Goal: Transaction & Acquisition: Purchase product/service

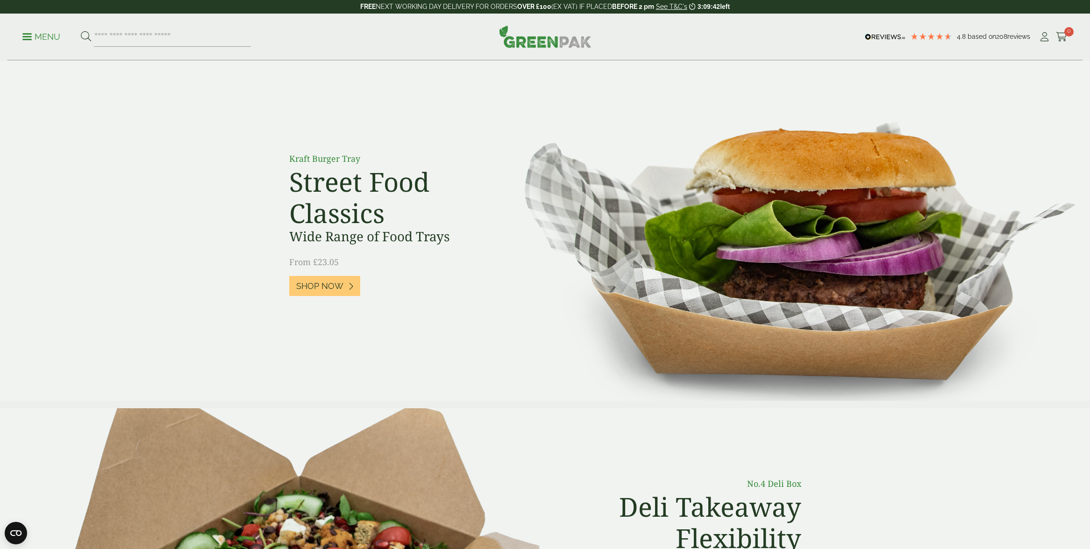
click at [25, 39] on link "Menu" at bounding box center [41, 35] width 38 height 9
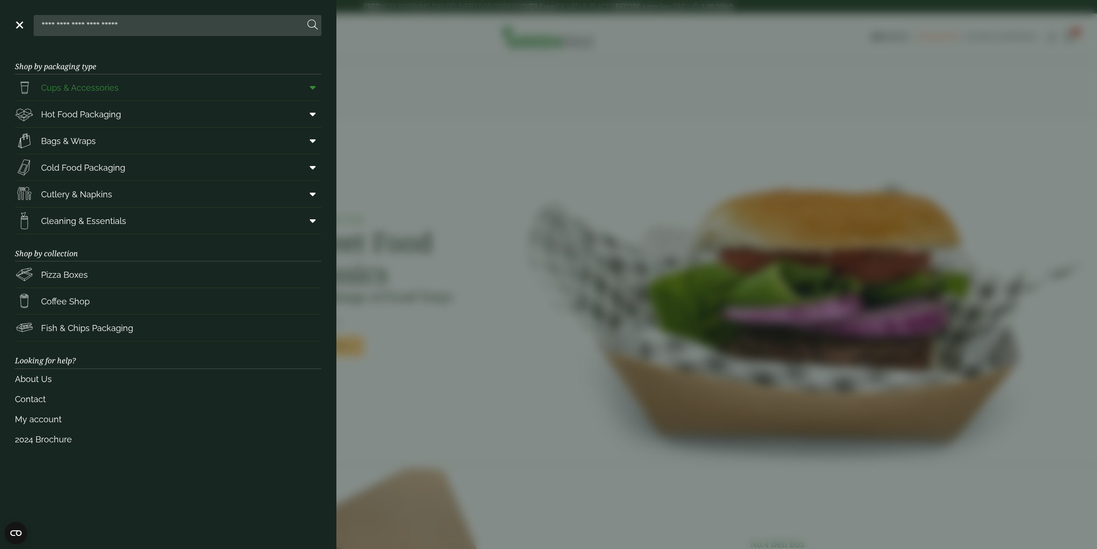
click at [87, 94] on span "Cups & Accessories" at bounding box center [67, 87] width 104 height 19
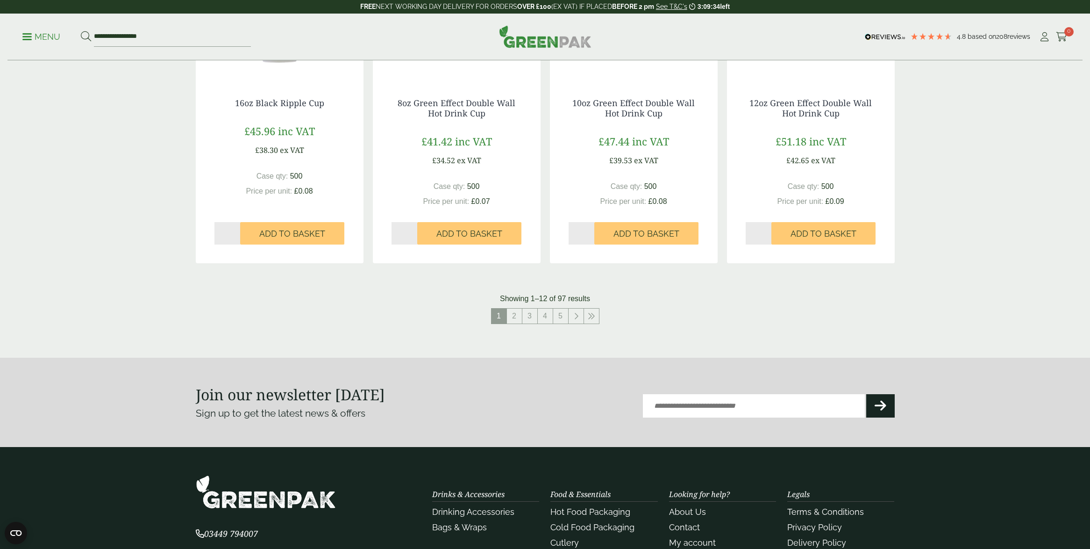
scroll to position [877, 0]
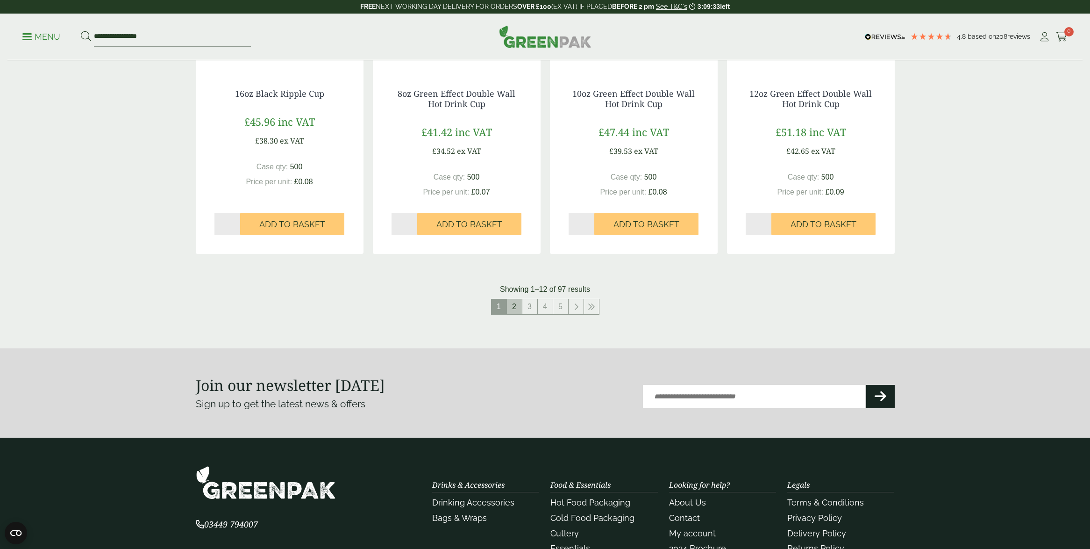
click at [518, 306] on link "2" at bounding box center [514, 306] width 15 height 15
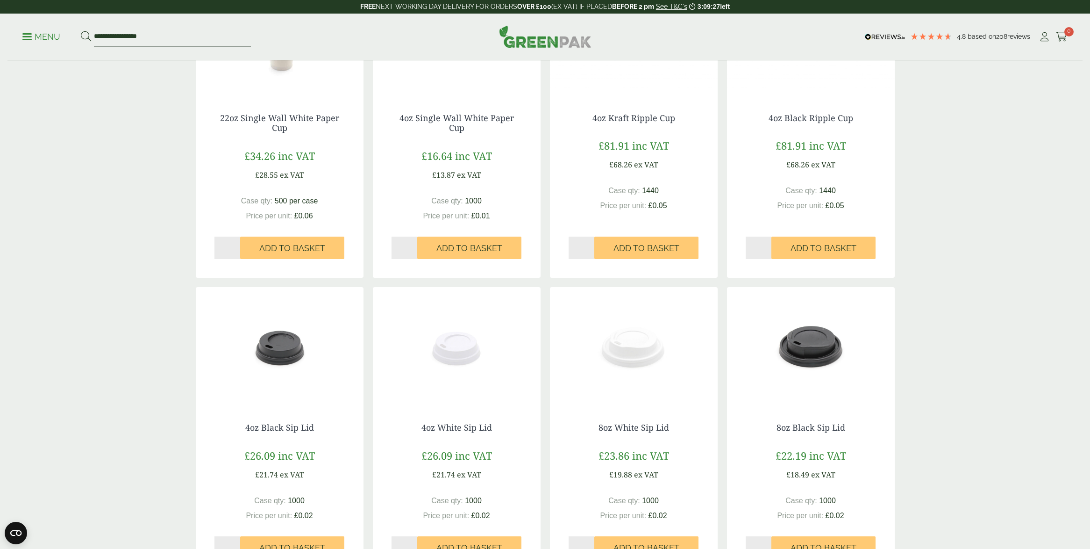
scroll to position [1016, 0]
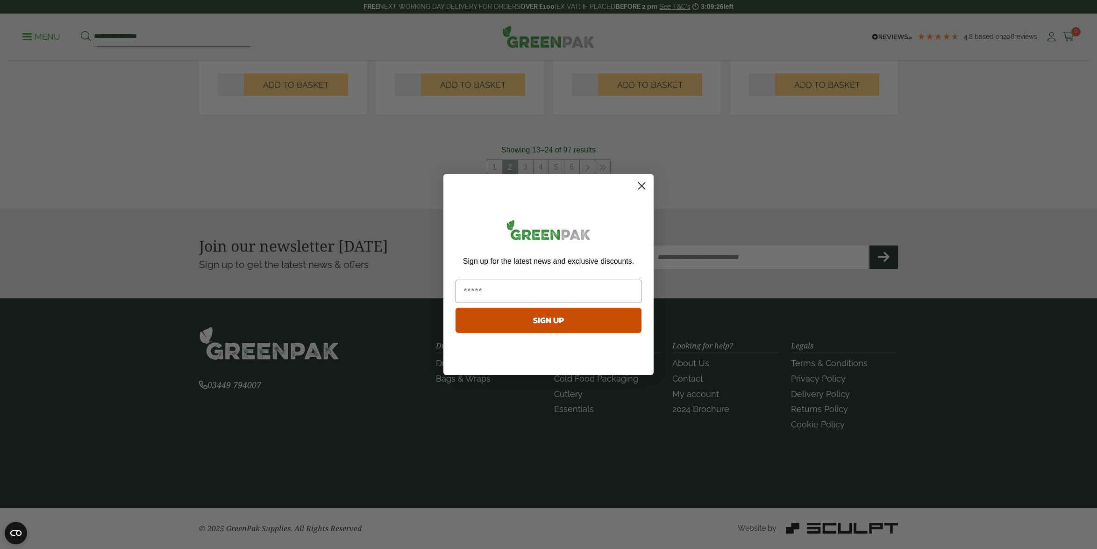
click at [525, 170] on div "Close dialog Sign up for the latest news and exclusive discounts. SIGN UP ******" at bounding box center [549, 275] width 210 height 220
click at [644, 186] on circle "Close dialog" at bounding box center [641, 185] width 15 height 15
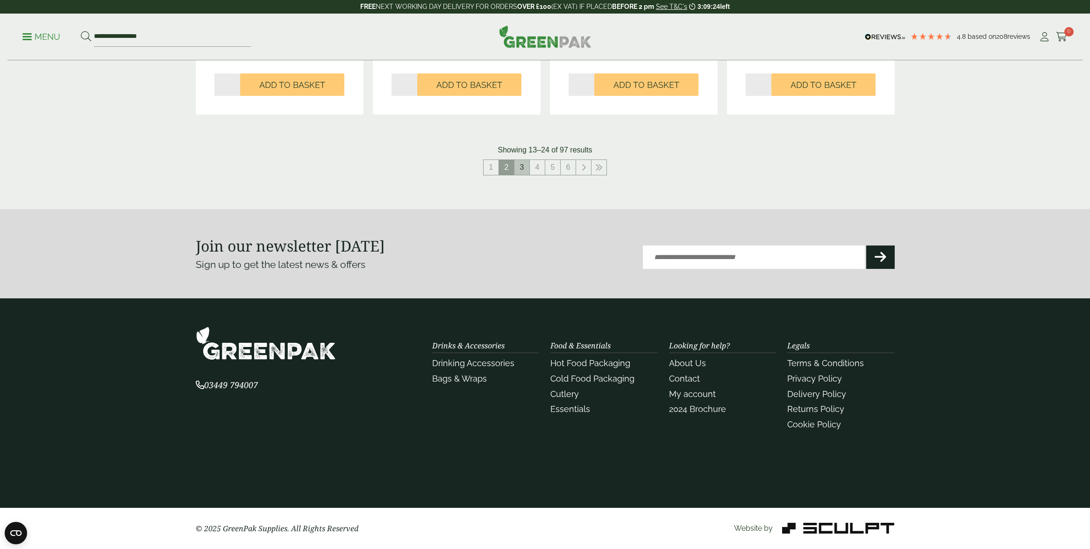
click at [525, 167] on link "3" at bounding box center [522, 167] width 15 height 15
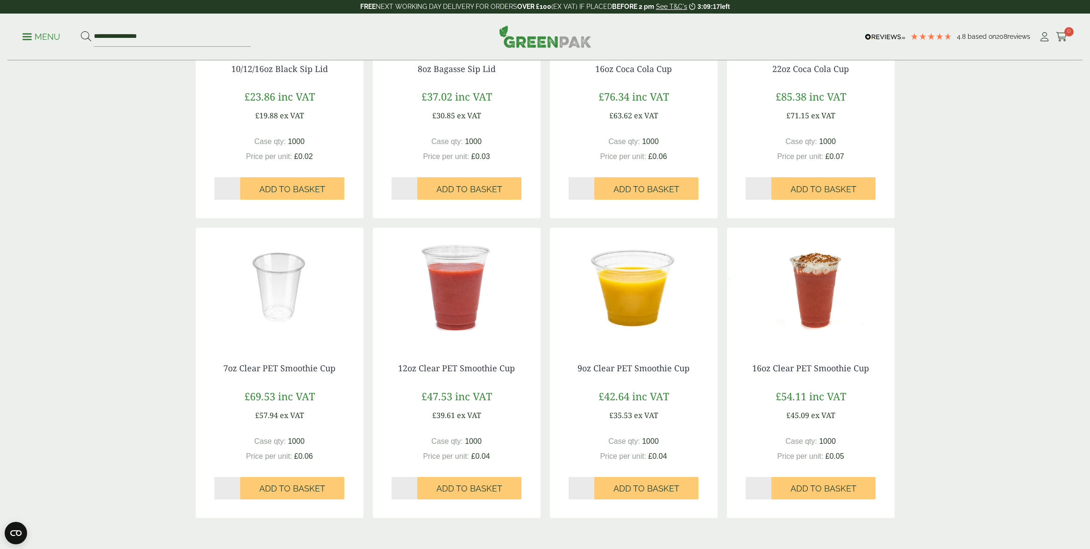
scroll to position [602, 0]
click at [462, 309] on img at bounding box center [457, 286] width 168 height 117
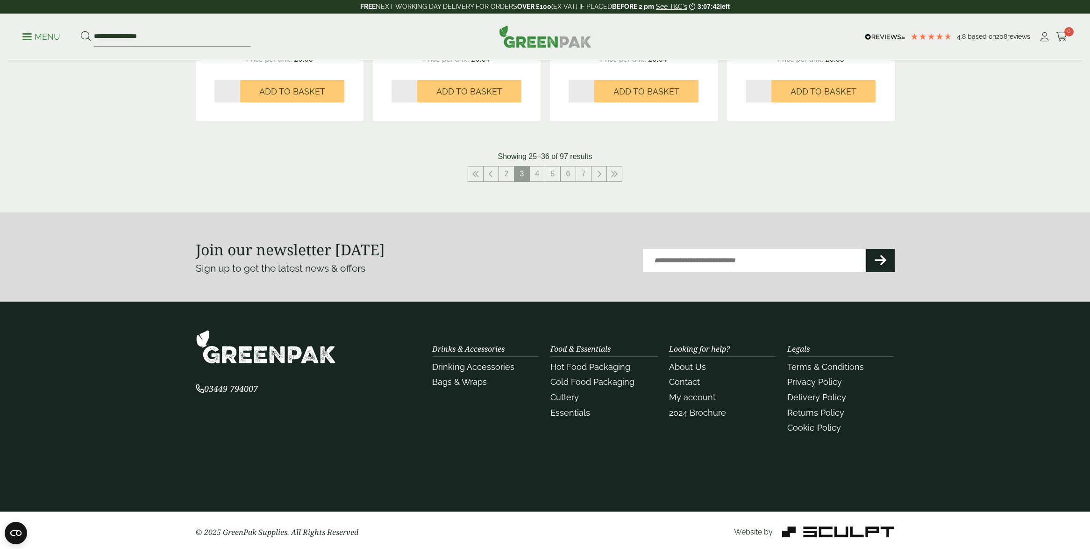
scroll to position [1003, 0]
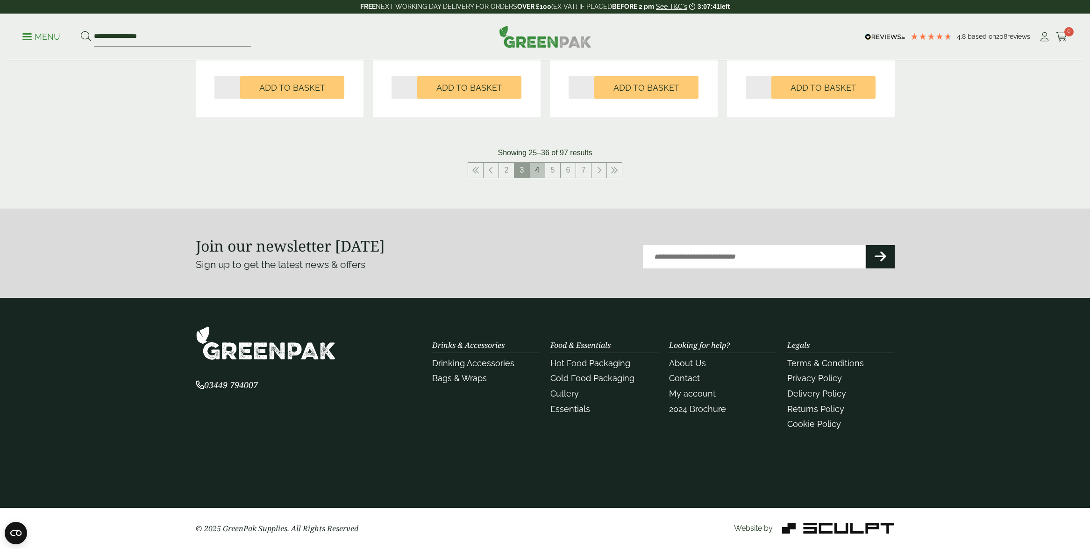
click at [533, 169] on link "4" at bounding box center [537, 170] width 15 height 15
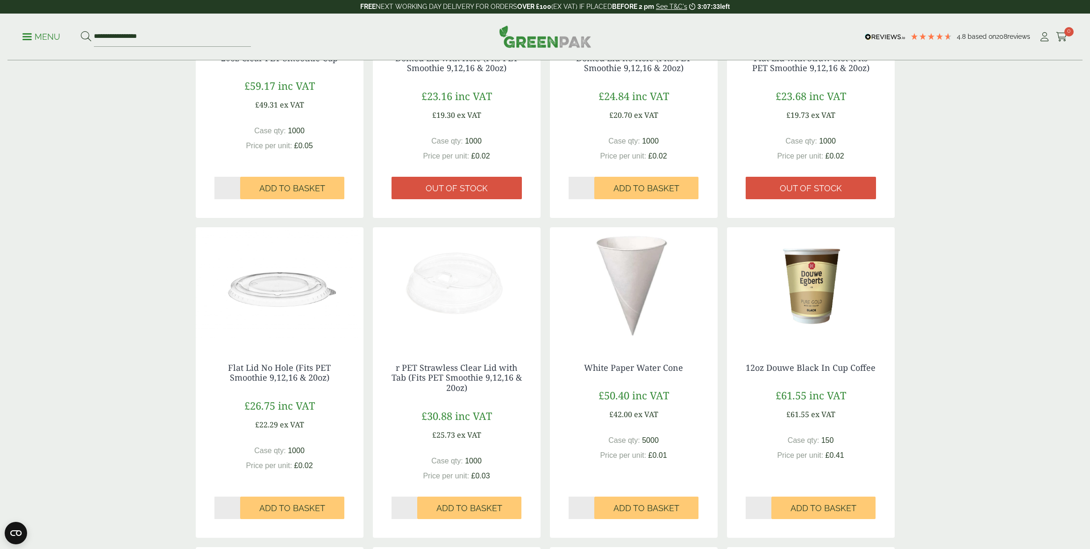
scroll to position [305, 0]
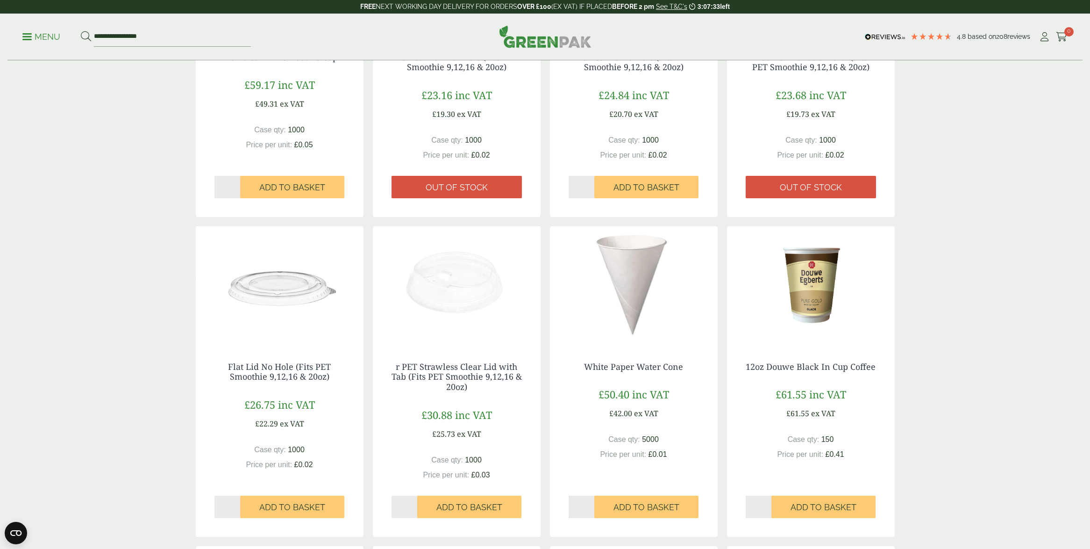
click at [460, 290] on img at bounding box center [457, 284] width 168 height 117
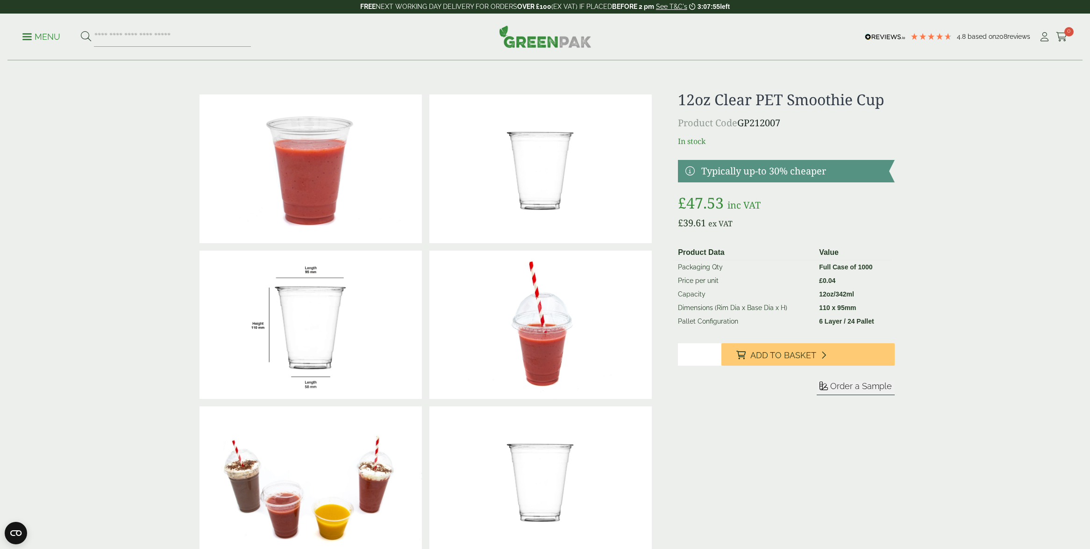
click at [700, 354] on input "*" at bounding box center [699, 354] width 43 height 22
type input "*"
click at [712, 351] on input "*" at bounding box center [699, 354] width 43 height 22
click at [744, 358] on icon at bounding box center [741, 355] width 9 height 8
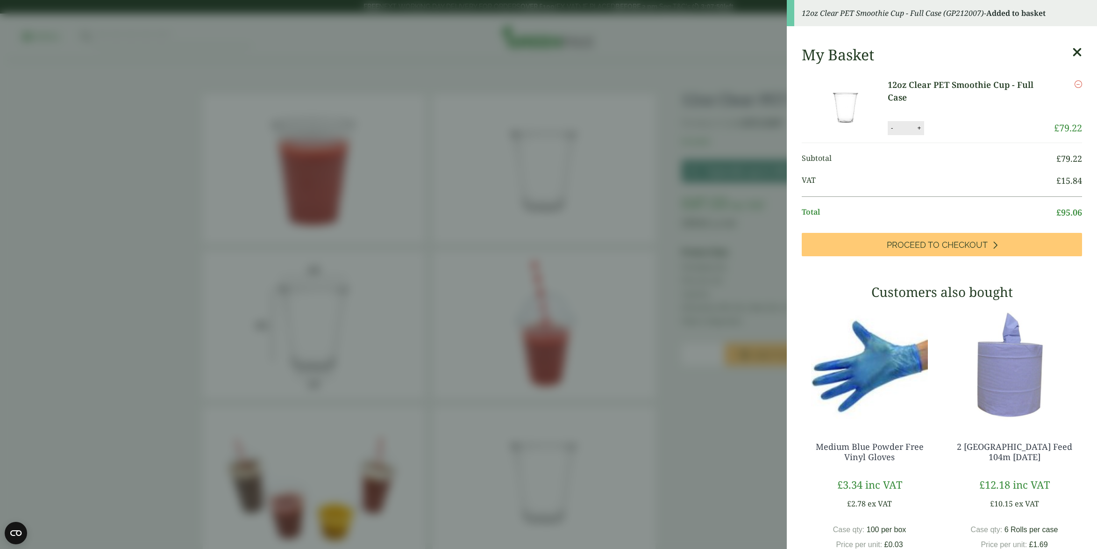
click at [1072, 56] on div "My Basket 12oz Clear PET Smoothie Cup - Full Case 12oz Clear PET Smoothie Cup -…" at bounding box center [942, 325] width 310 height 575
click at [1073, 52] on icon at bounding box center [1078, 52] width 10 height 13
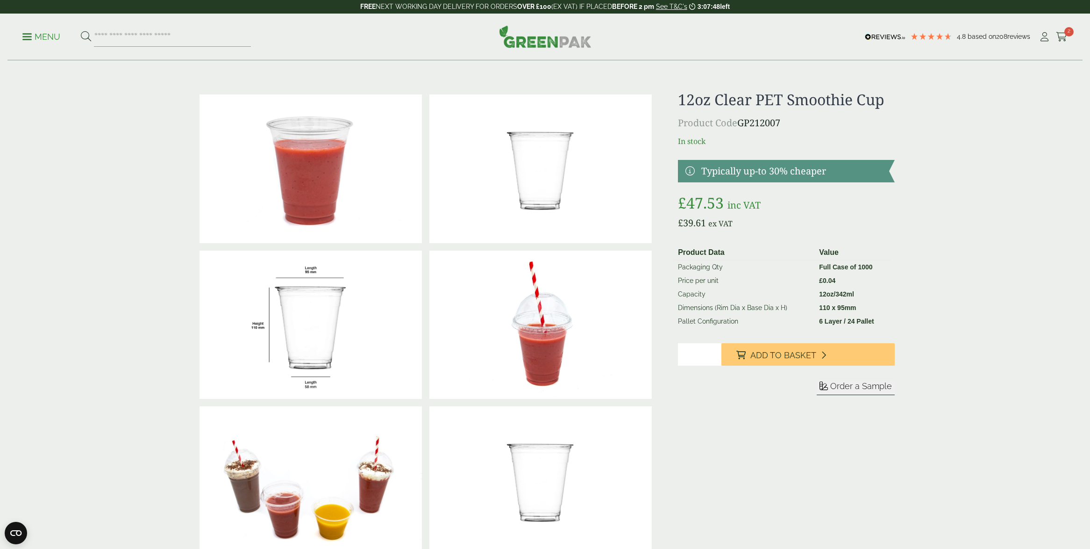
scroll to position [13, 0]
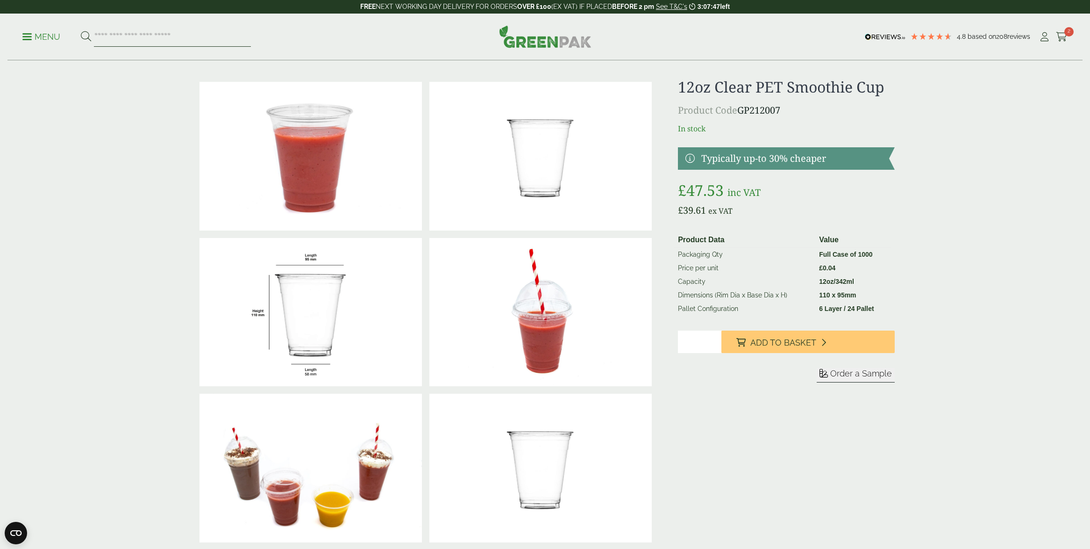
click at [139, 41] on input "search" at bounding box center [172, 37] width 157 height 20
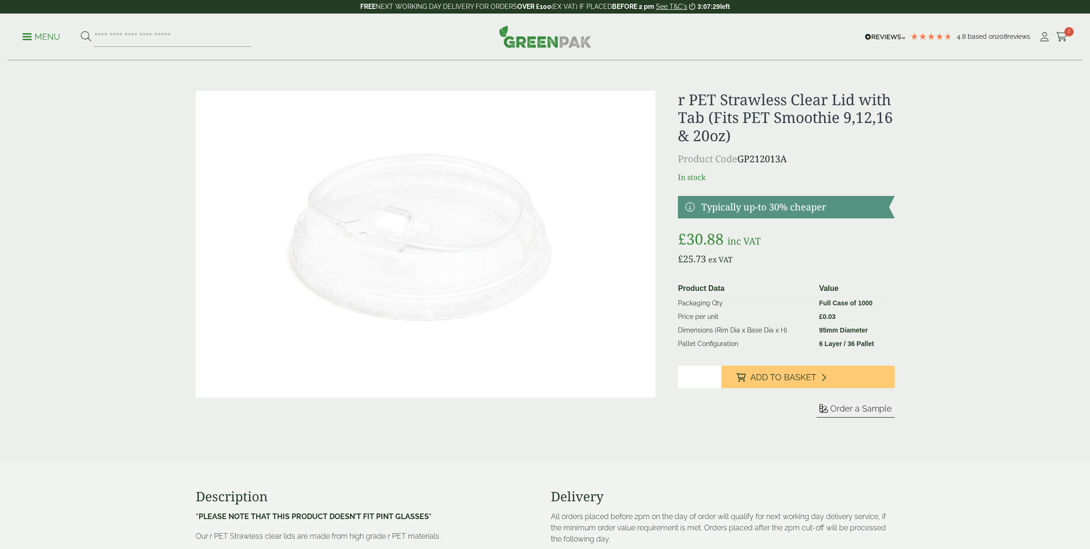
click at [711, 375] on input "*" at bounding box center [699, 376] width 43 height 22
click at [712, 374] on input "*" at bounding box center [699, 376] width 43 height 22
click at [714, 380] on input "*" at bounding box center [699, 376] width 43 height 22
type input "*"
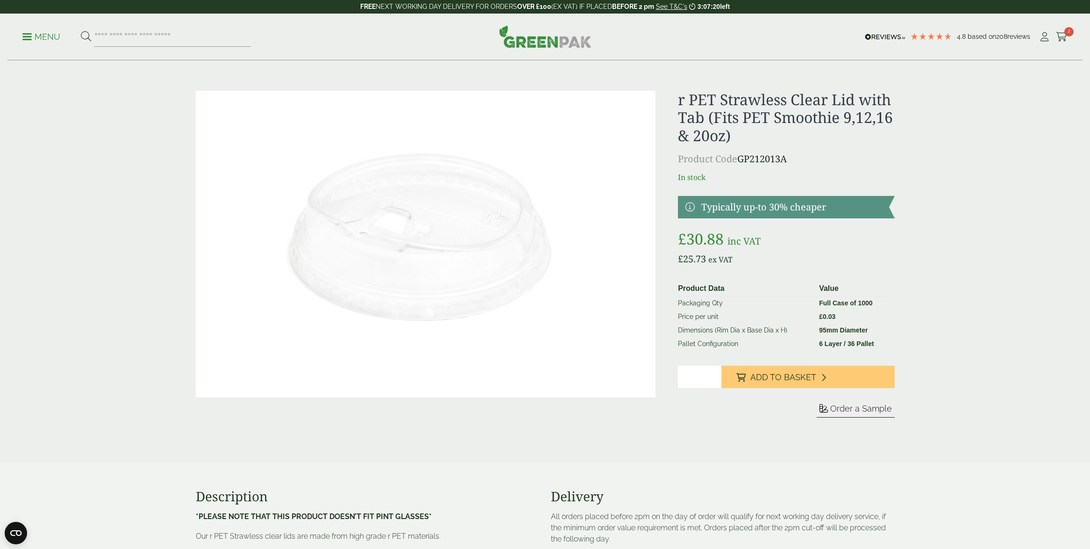
click at [714, 380] on input "*" at bounding box center [699, 376] width 43 height 22
click at [763, 379] on span "Add to Basket" at bounding box center [784, 377] width 66 height 10
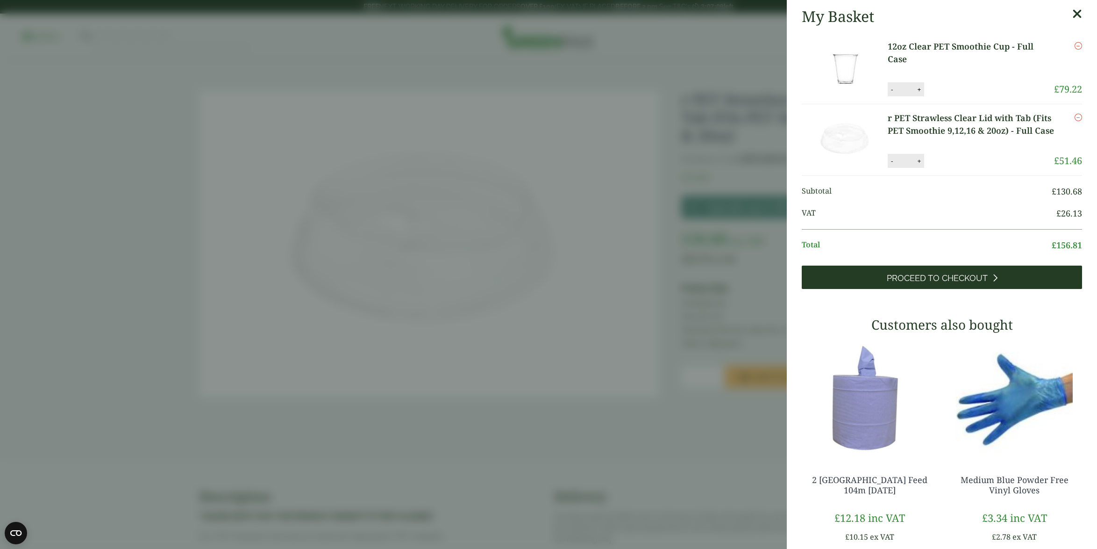
click at [919, 283] on span "Proceed to Checkout" at bounding box center [937, 278] width 101 height 10
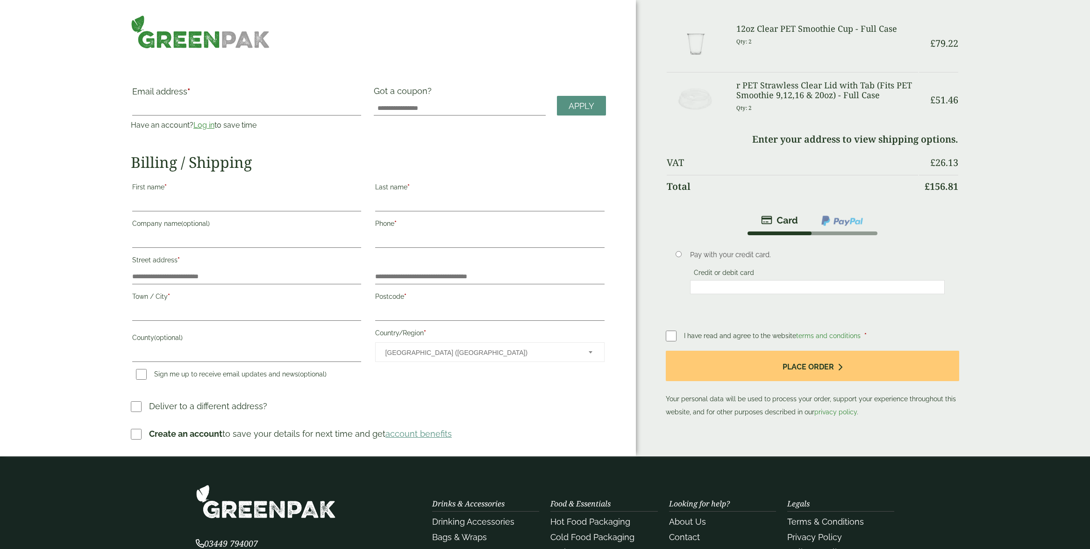
click at [205, 121] on link "Log in" at bounding box center [203, 125] width 21 height 9
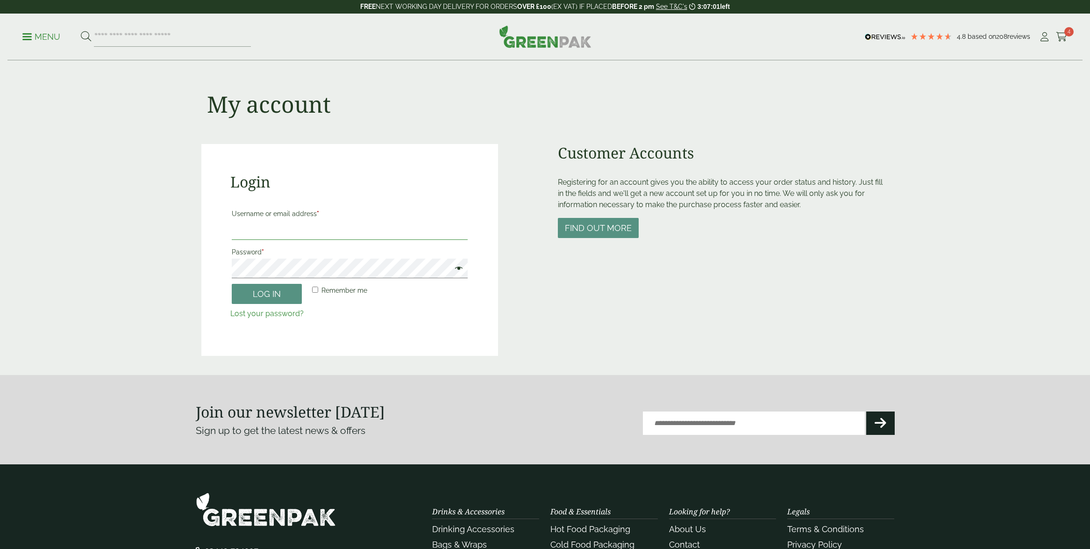
click at [253, 229] on input "Username or email address *" at bounding box center [350, 230] width 236 height 20
type input "**********"
click at [232, 284] on button "Log in" at bounding box center [267, 294] width 70 height 20
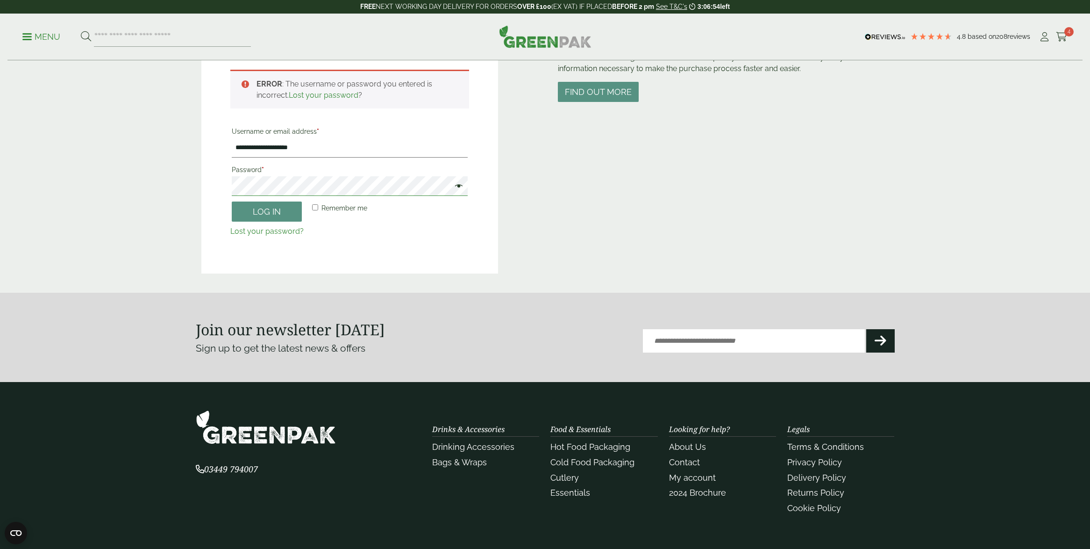
scroll to position [135, 0]
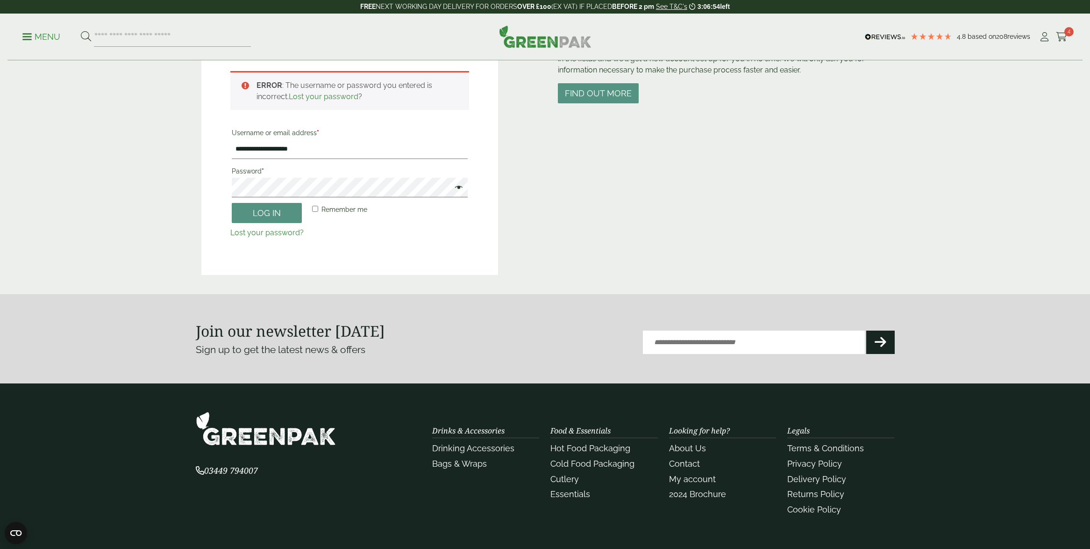
click at [183, 174] on main "**********" at bounding box center [545, 79] width 1090 height 429
click at [454, 185] on span at bounding box center [457, 188] width 12 height 11
click at [232, 203] on button "Log in" at bounding box center [267, 213] width 70 height 20
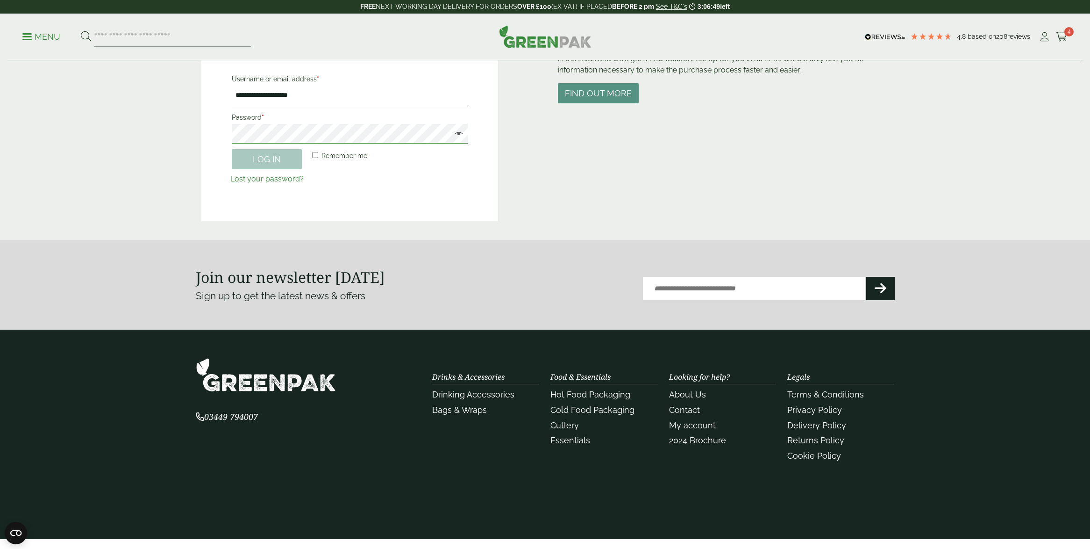
scroll to position [206, 0]
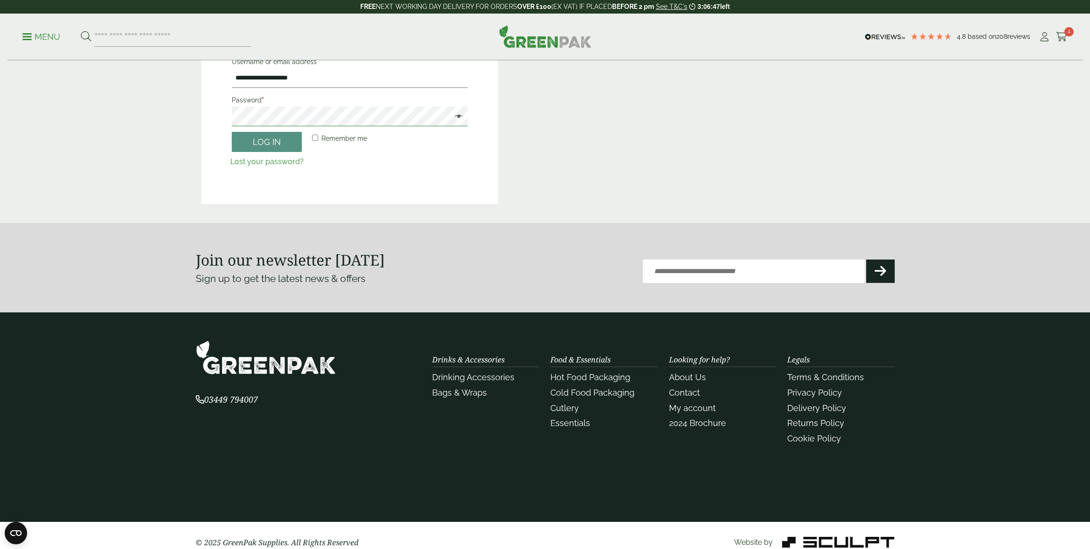
click at [212, 107] on div "**********" at bounding box center [349, 70] width 297 height 265
click at [232, 132] on button "Log in" at bounding box center [267, 142] width 70 height 20
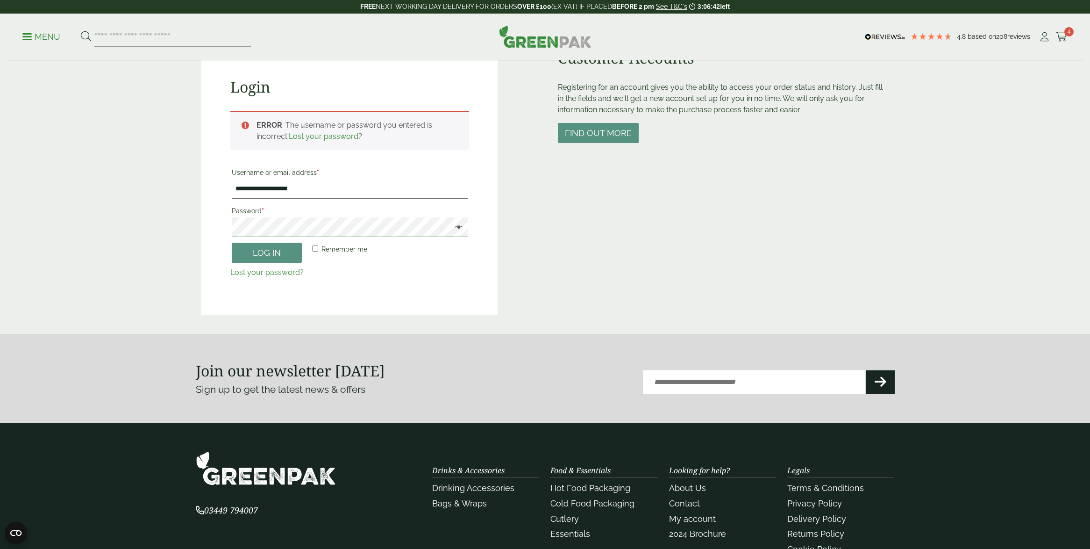
scroll to position [94, 0]
click at [202, 208] on div "**********" at bounding box center [349, 182] width 297 height 265
click at [232, 243] on button "Log in" at bounding box center [267, 253] width 70 height 20
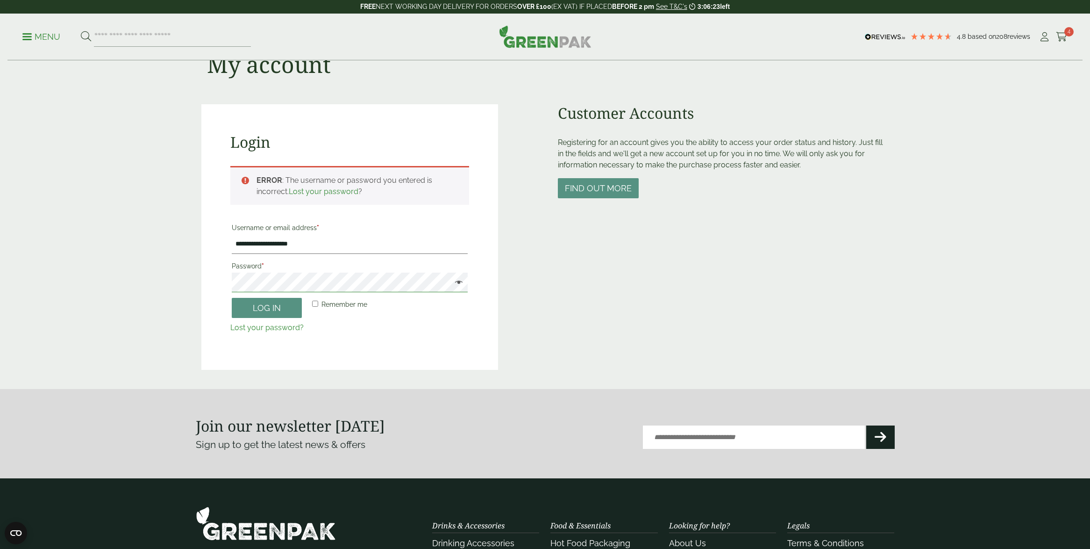
scroll to position [39, 0]
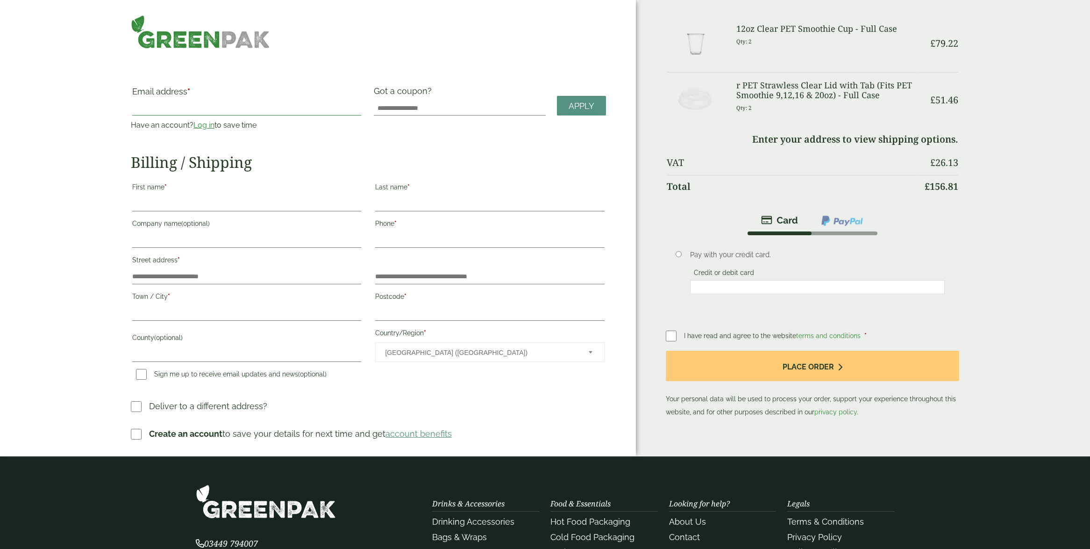
click at [167, 111] on input "Email address *" at bounding box center [246, 107] width 229 height 15
type input "**********"
click at [181, 203] on input "First name *" at bounding box center [246, 203] width 229 height 15
type input "*"
drag, startPoint x: 373, startPoint y: 208, endPoint x: 386, endPoint y: 205, distance: 12.6
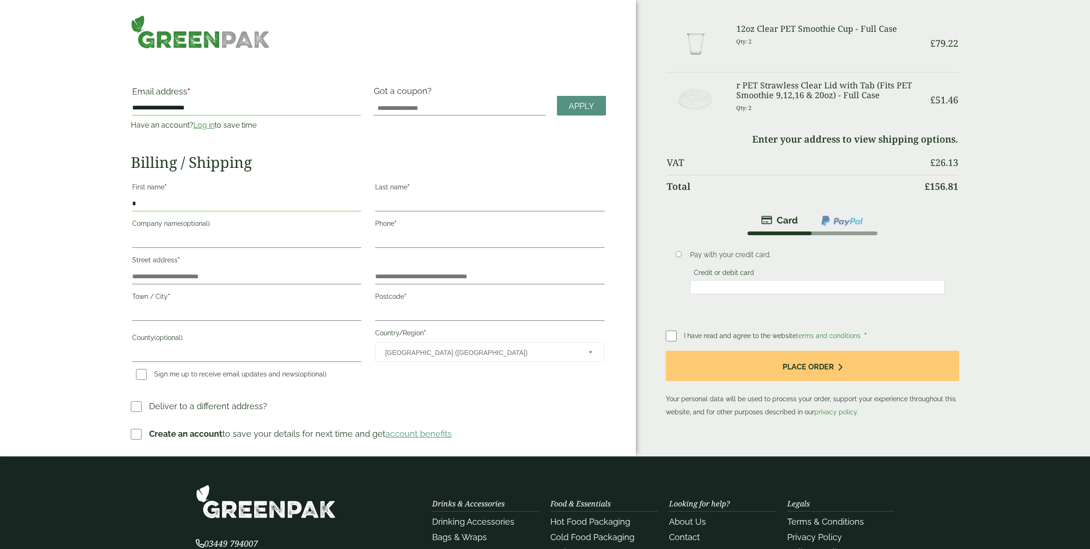
click at [375, 208] on div "Last name *" at bounding box center [489, 197] width 243 height 36
click at [386, 205] on input "Last name *" at bounding box center [489, 203] width 229 height 15
type input "*******"
click at [275, 237] on input "Company name (optional)" at bounding box center [246, 240] width 229 height 15
click at [431, 240] on input "Phone *" at bounding box center [489, 240] width 229 height 15
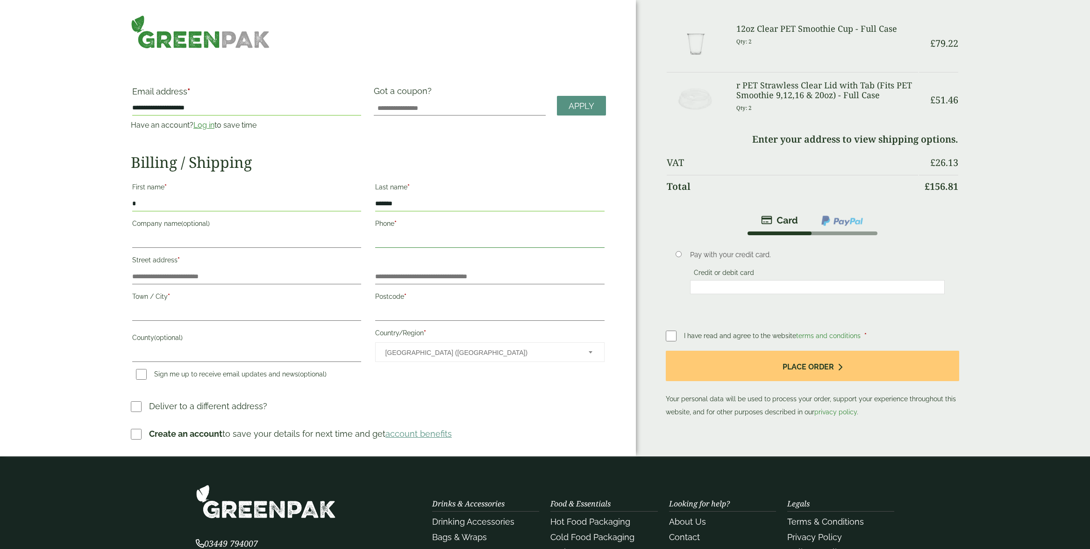
type input "**********"
click at [153, 315] on input "Town / City *" at bounding box center [246, 313] width 229 height 15
click at [174, 270] on input "Street address *" at bounding box center [246, 276] width 229 height 15
click at [175, 272] on input "Street address *" at bounding box center [246, 276] width 229 height 15
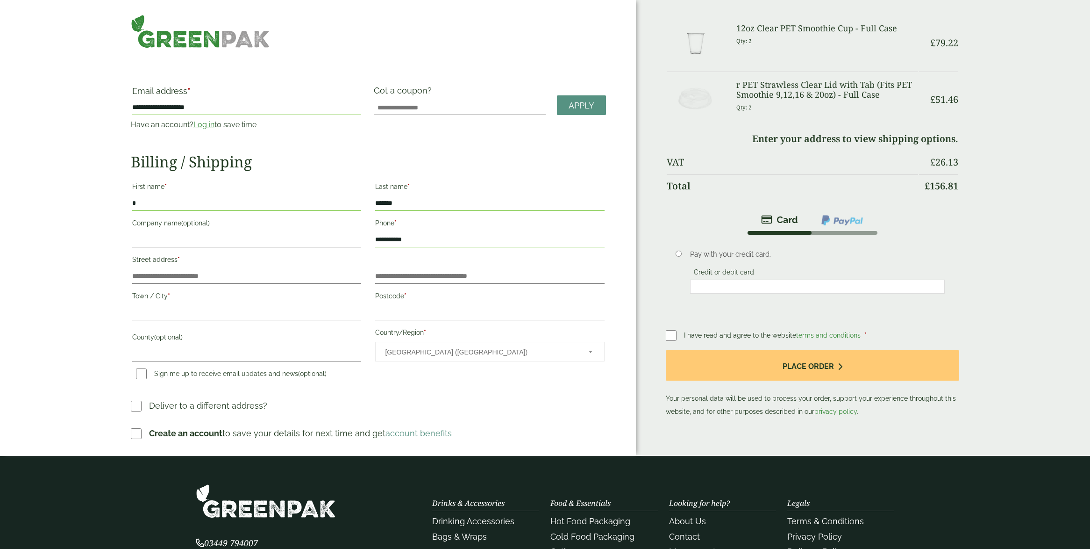
drag, startPoint x: 179, startPoint y: 232, endPoint x: 175, endPoint y: 240, distance: 8.6
click at [177, 233] on p "Company name (optional)" at bounding box center [247, 232] width 232 height 34
click at [175, 240] on input "Company name (optional)" at bounding box center [246, 239] width 229 height 15
click at [196, 238] on input "**********" at bounding box center [246, 239] width 229 height 15
type input "*****"
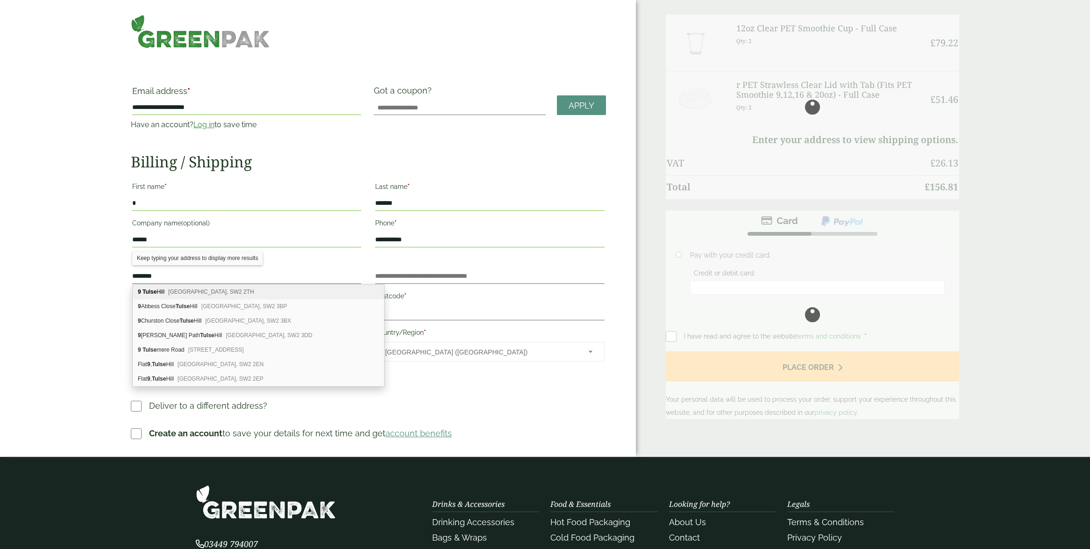
click at [159, 293] on div "9 Tulse Hill London, SW2 2TH" at bounding box center [258, 292] width 251 height 14
type input "**********"
type input "******"
type input "*******"
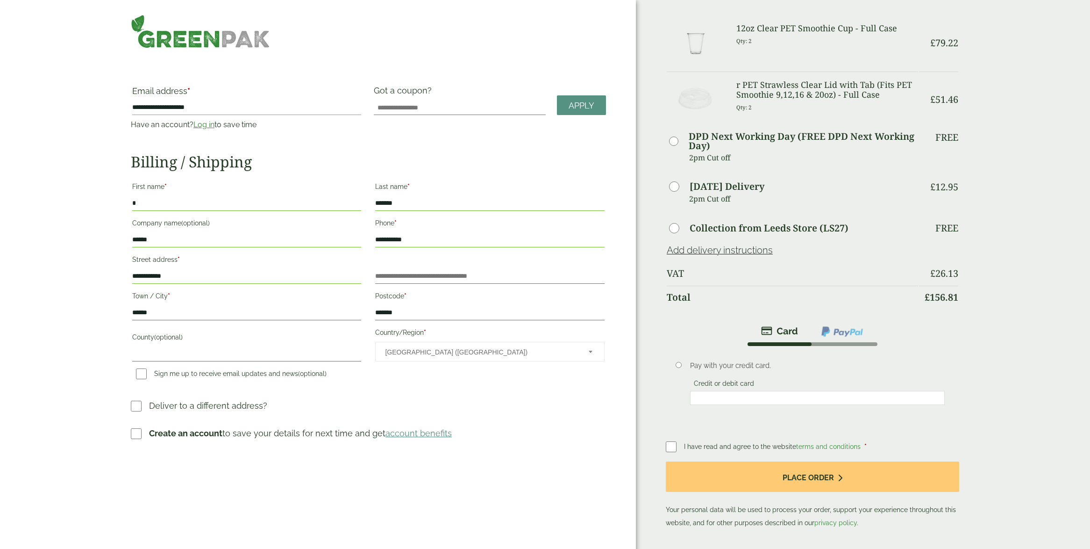
drag, startPoint x: 740, startPoint y: 160, endPoint x: 694, endPoint y: 136, distance: 51.4
click at [694, 136] on td "DPD Next Working Day (FREE DPD Next Working Day) 2pm Cut off" at bounding box center [792, 152] width 251 height 49
click at [1003, 265] on div "Order Summary Item Ammount 12oz Clear PET Smoothie Cup - Full Case Qty: 2 £ 79.…" at bounding box center [863, 283] width 454 height 567
click at [846, 333] on img at bounding box center [842, 331] width 43 height 12
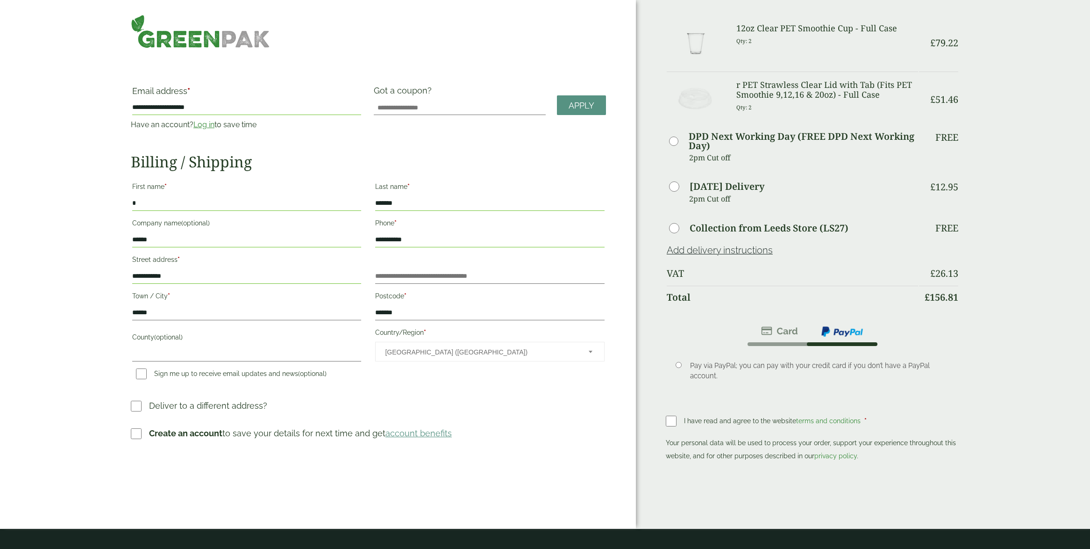
click at [658, 415] on div "Order Summary Item Ammount 12oz Clear PET Smoothie Cup - Full Case Qty: 2 £ 79.…" at bounding box center [863, 264] width 454 height 529
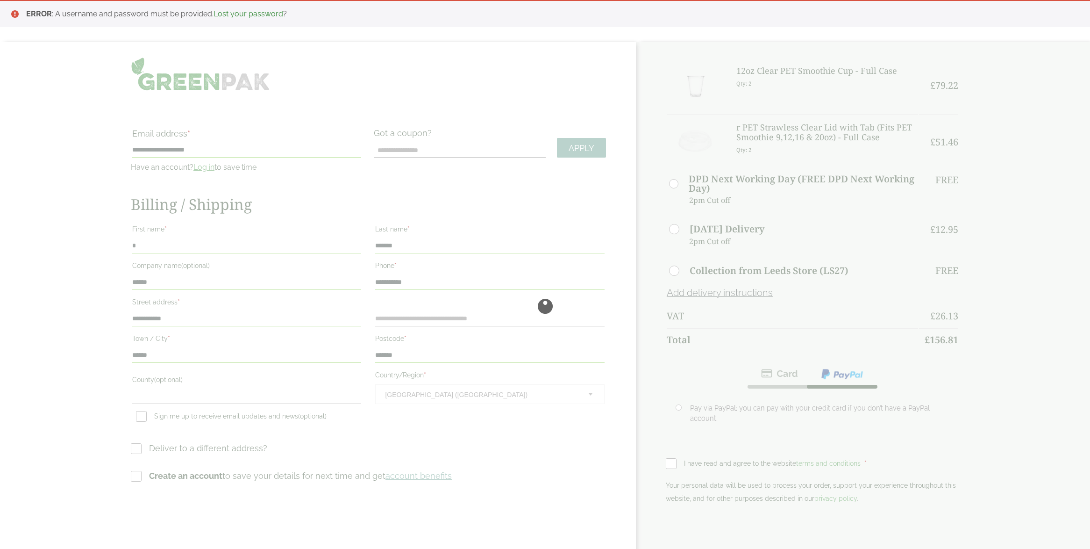
scroll to position [0, 0]
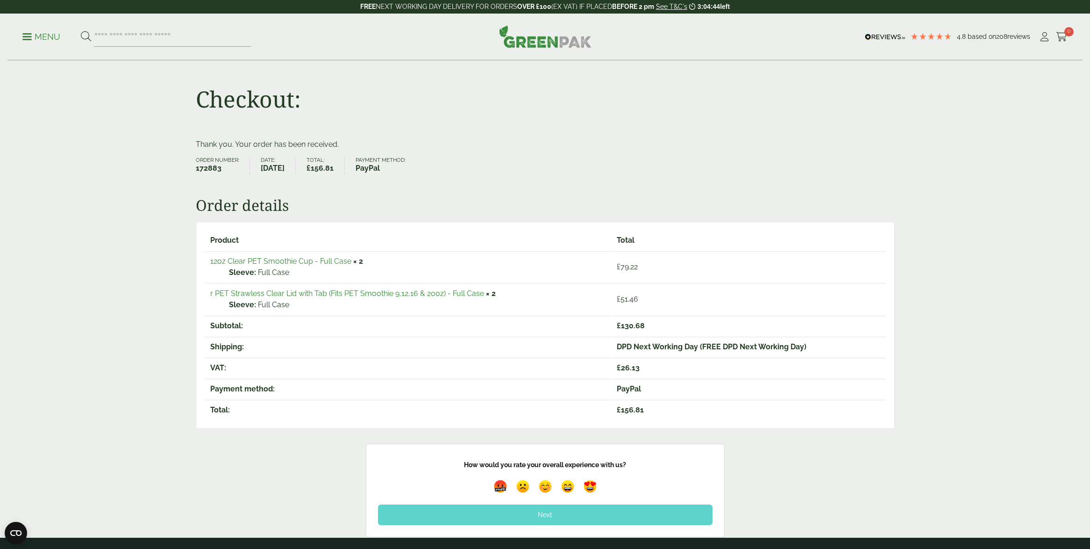
scroll to position [4, 0]
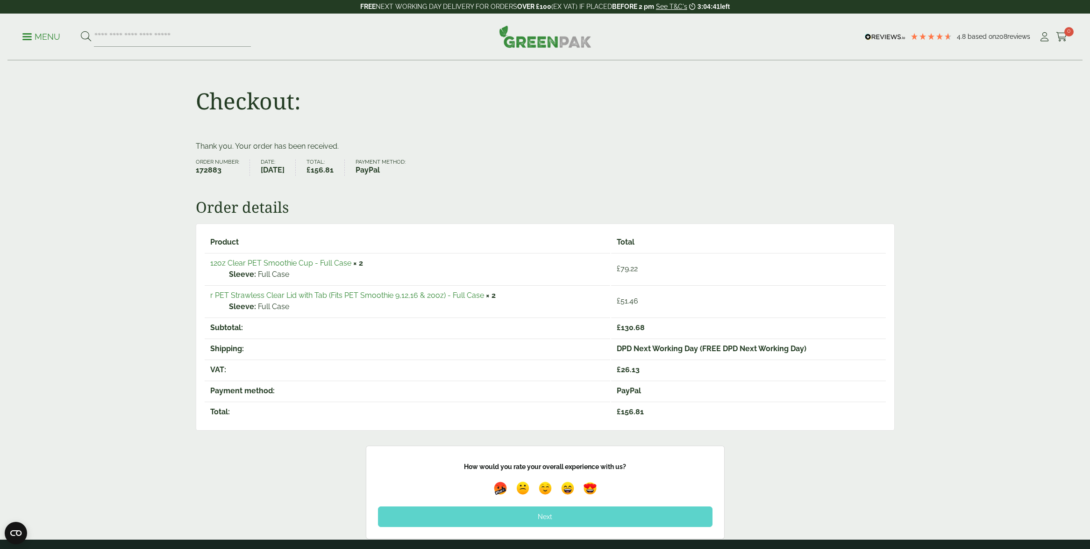
click at [523, 41] on img at bounding box center [545, 36] width 93 height 22
